Goal: Obtain resource: Obtain resource

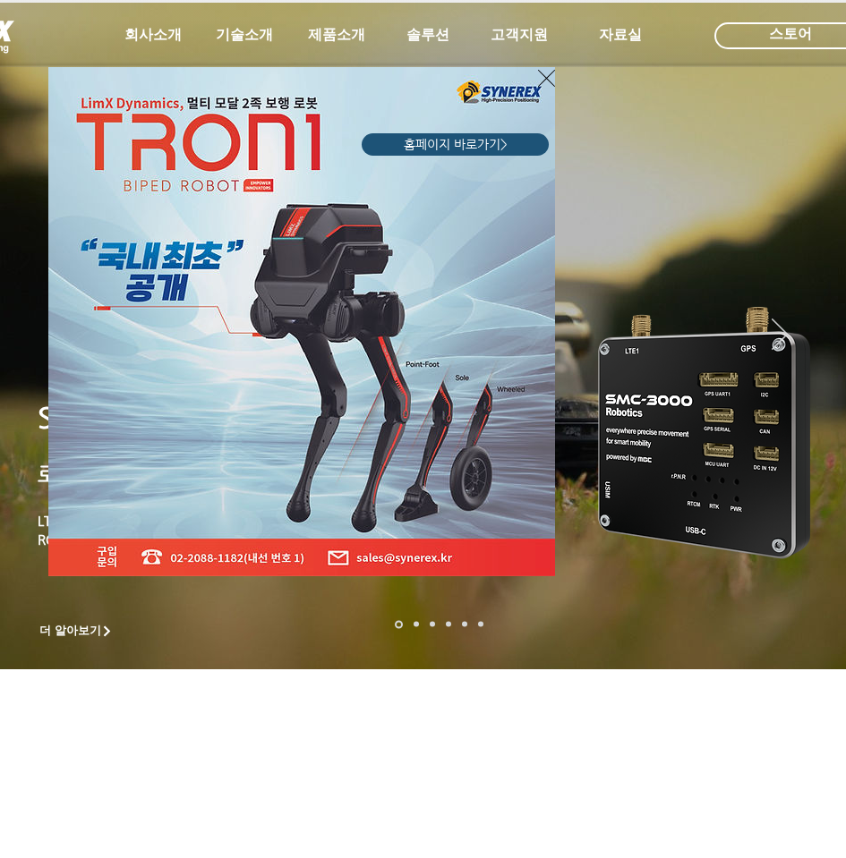
click at [546, 79] on icon "사이트로 돌아가기" at bounding box center [546, 78] width 17 height 17
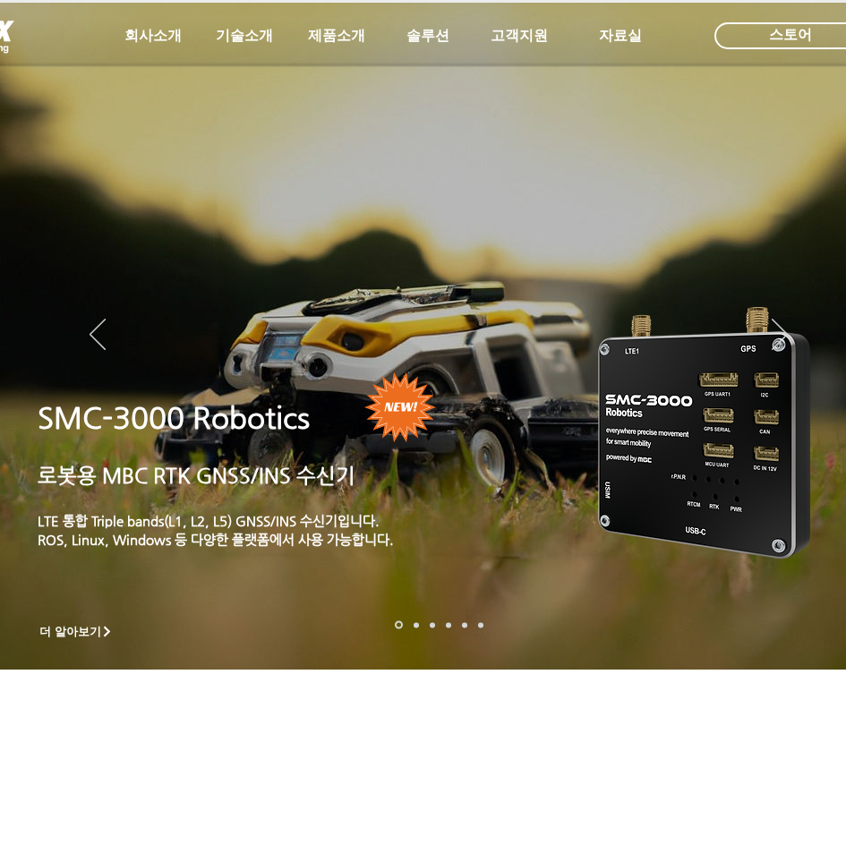
click at [310, 404] on p "SMC-3000 Robotics" at bounding box center [232, 417] width 389 height 42
click at [259, 458] on p "​​" at bounding box center [232, 448] width 389 height 21
click at [82, 628] on span "더 알아보기" at bounding box center [70, 632] width 62 height 16
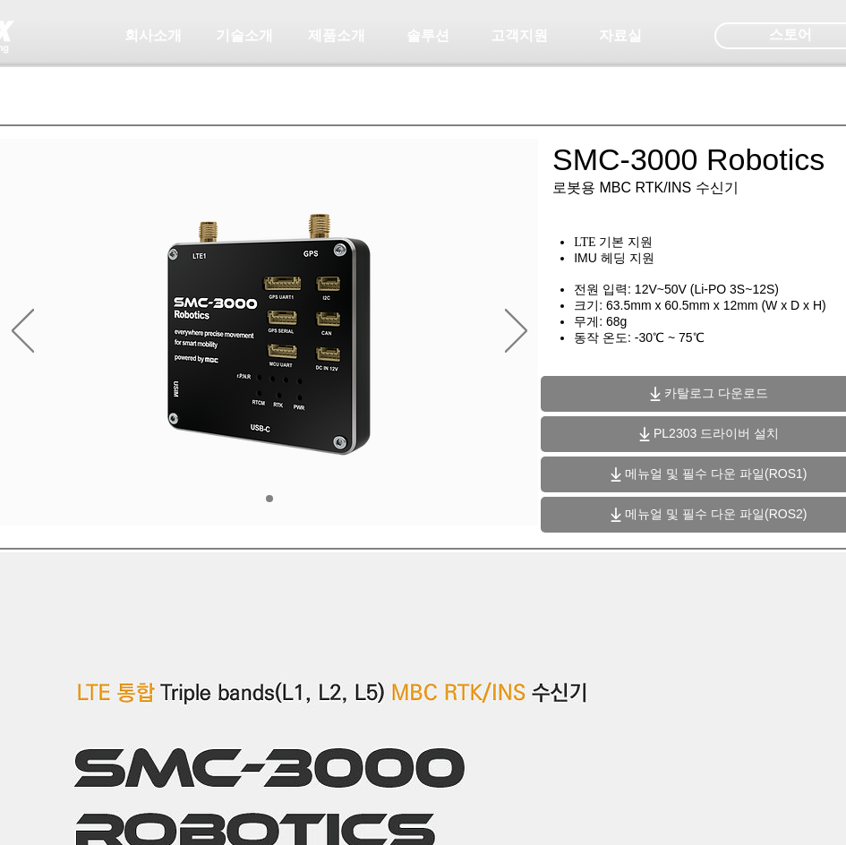
click at [663, 518] on span "메뉴얼 및 필수 다운 파일(ROS2)" at bounding box center [716, 514] width 182 height 16
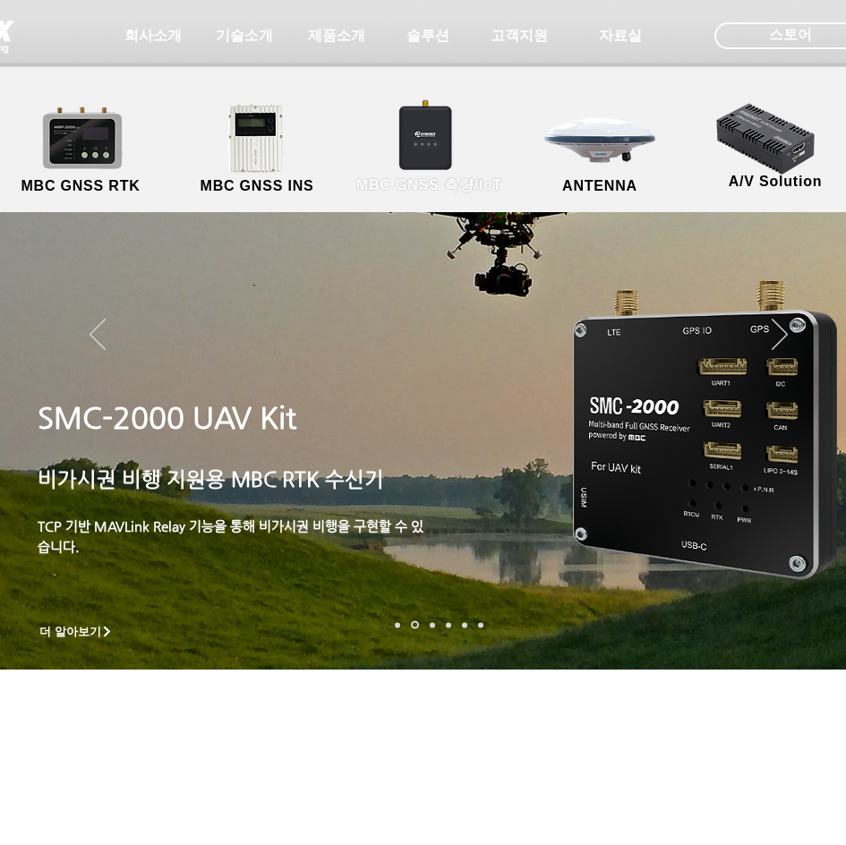
click at [415, 151] on link "MBC GNSS 측량/IoT" at bounding box center [429, 150] width 174 height 94
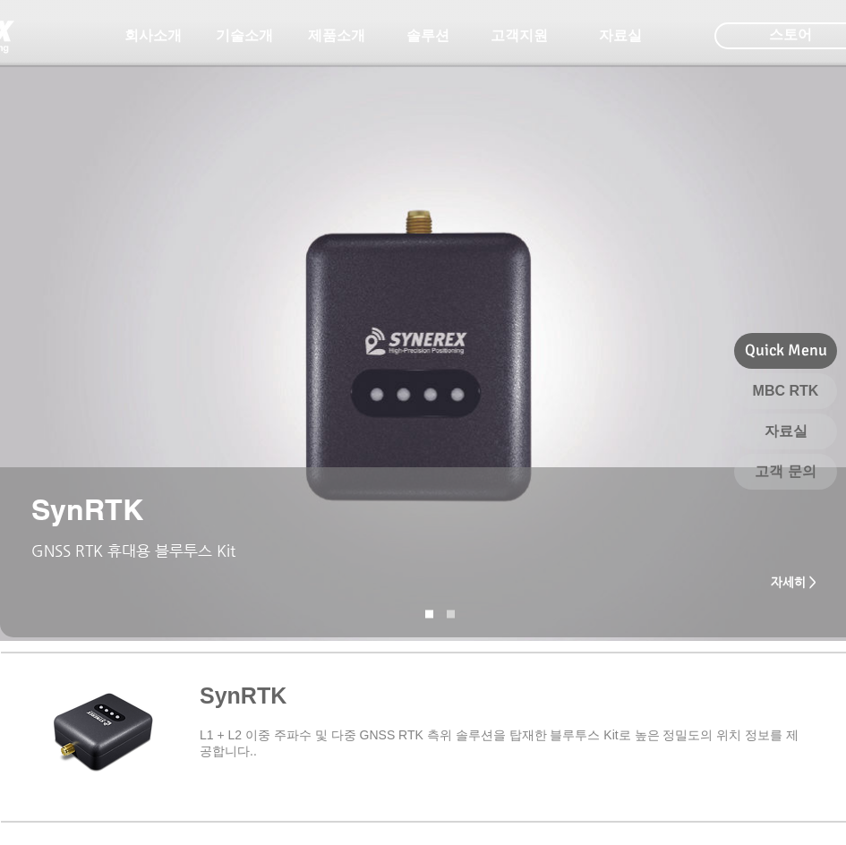
drag, startPoint x: 280, startPoint y: 180, endPoint x: 259, endPoint y: 180, distance: 20.6
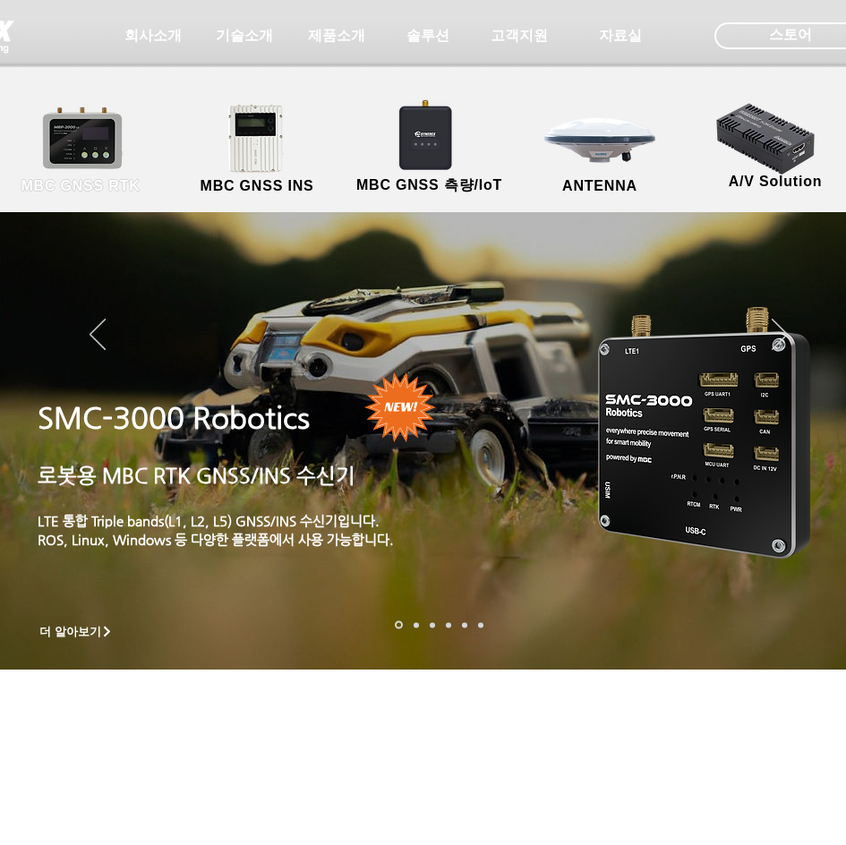
click at [84, 160] on link "MBC GNSS RTK" at bounding box center [80, 150] width 161 height 94
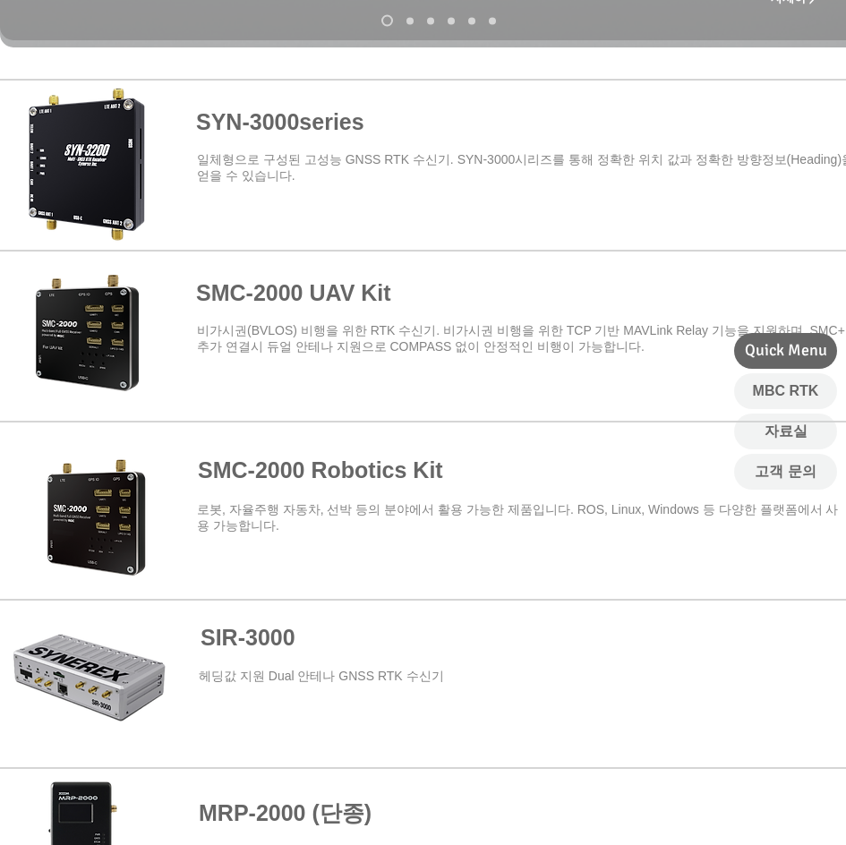
scroll to position [644, 0]
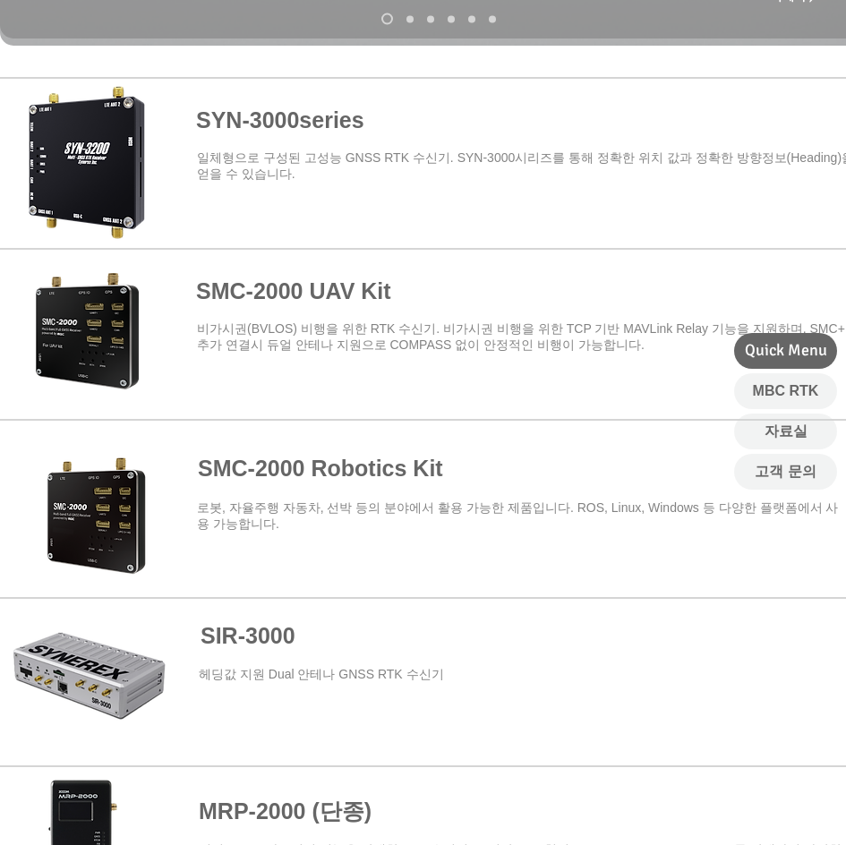
click at [360, 472] on span at bounding box center [438, 501] width 877 height 157
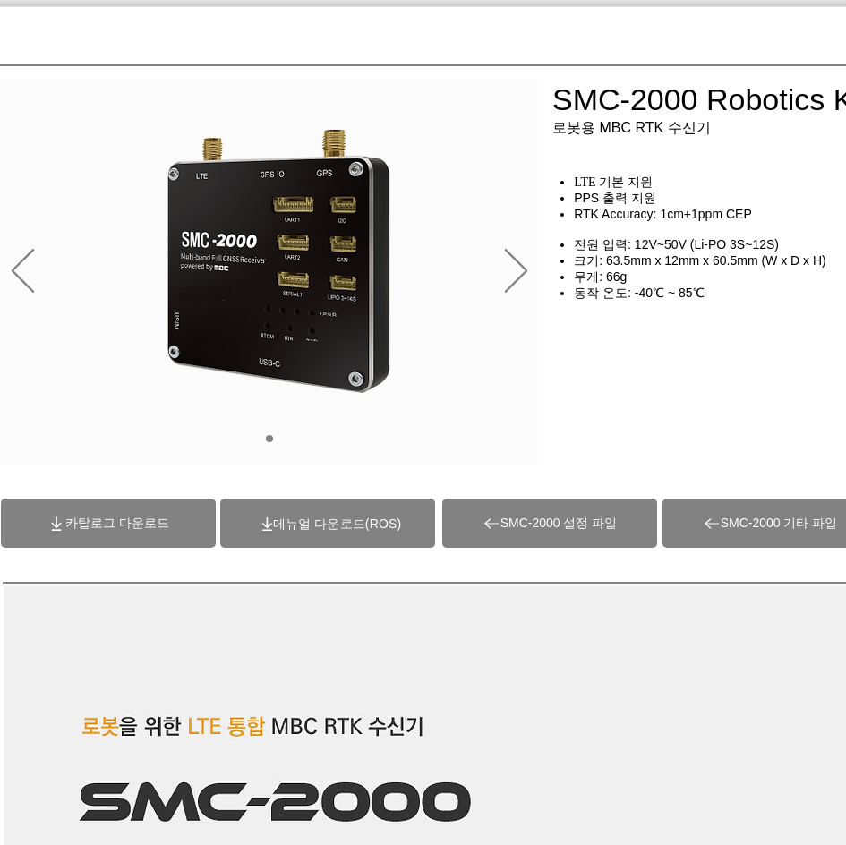
scroll to position [107, 0]
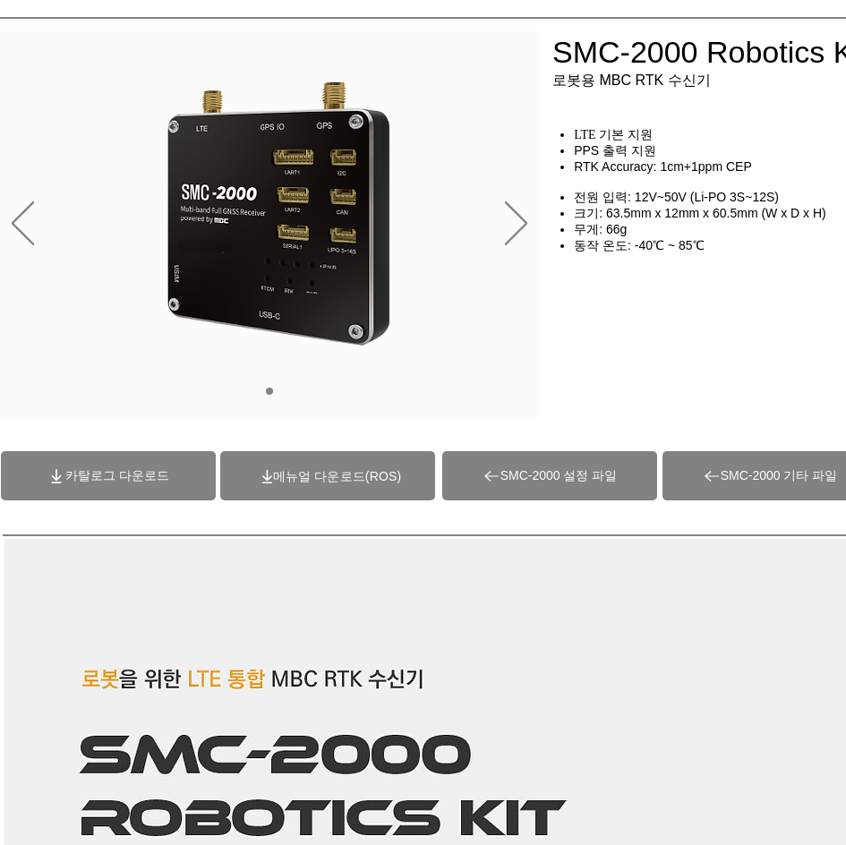
click at [329, 484] on p "(ROS)메뉴얼 다운로드" at bounding box center [337, 476] width 130 height 16
click at [328, 487] on span at bounding box center [327, 475] width 215 height 49
